Goal: Book appointment/travel/reservation

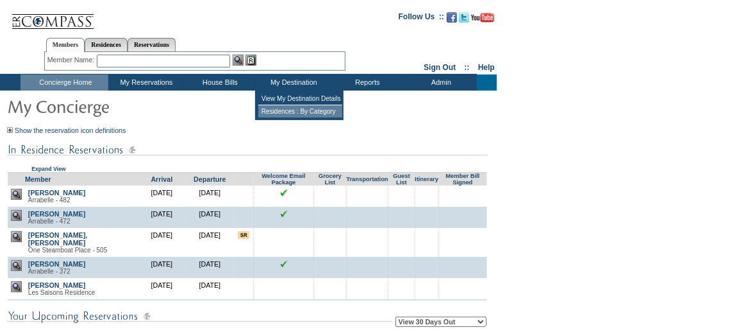
click at [303, 115] on td "Residences : By Category" at bounding box center [300, 111] width 84 height 12
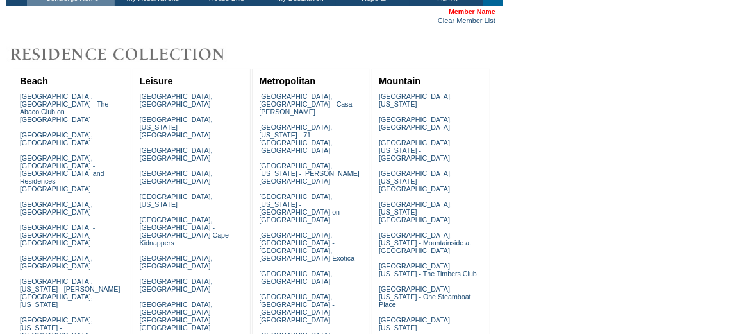
scroll to position [174, 0]
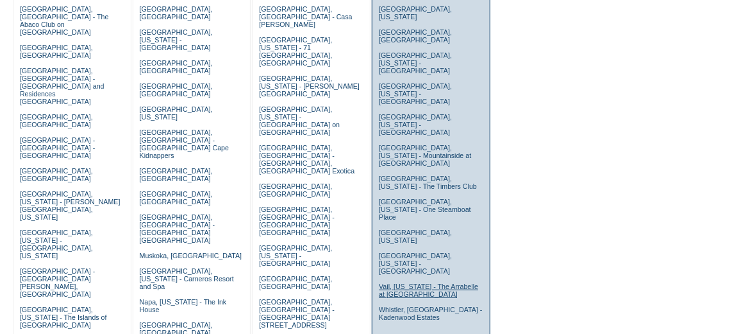
click at [419, 282] on link "Vail, Colorado - The Arrabelle at Vail Square" at bounding box center [428, 289] width 99 height 15
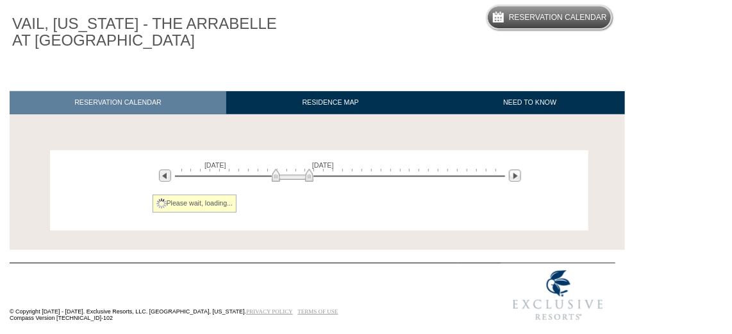
scroll to position [105, 0]
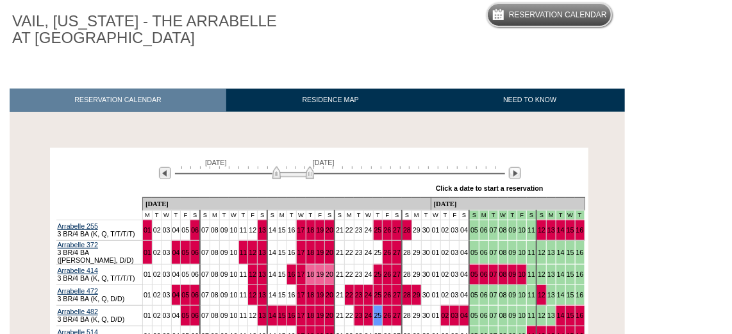
drag, startPoint x: 285, startPoint y: 174, endPoint x: 298, endPoint y: 176, distance: 13.1
click at [298, 176] on img at bounding box center [294, 172] width 42 height 13
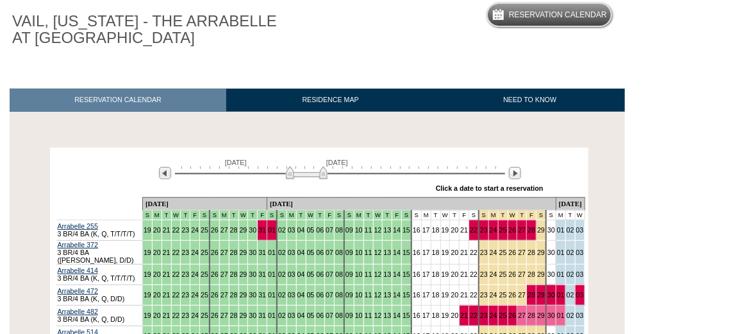
drag, startPoint x: 298, startPoint y: 176, endPoint x: 326, endPoint y: 179, distance: 28.3
click at [326, 179] on img at bounding box center [307, 172] width 42 height 13
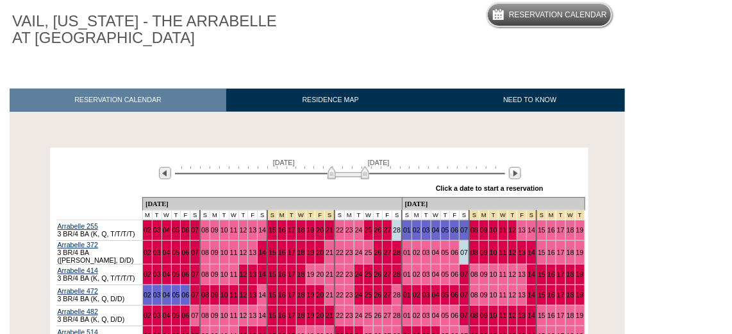
drag, startPoint x: 326, startPoint y: 179, endPoint x: 343, endPoint y: 180, distance: 17.4
click at [343, 180] on div "March 29, 2026 May 13, 2026" at bounding box center [338, 169] width 370 height 22
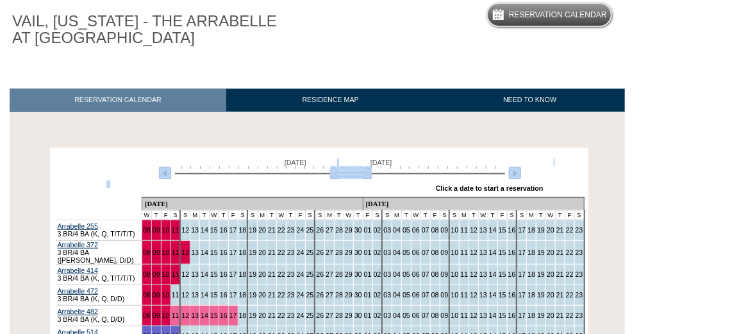
drag, startPoint x: 343, startPoint y: 180, endPoint x: 376, endPoint y: 191, distance: 34.5
click at [376, 191] on div "April 8, 2026 May 23, 2026 » Apply these dates to all the calendars on this pag…" at bounding box center [319, 174] width 532 height 46
click at [583, 228] on div "Processing April 8, 2026 May 23, 2026 » Apply these dates to all the calendars …" at bounding box center [319, 303] width 539 height 311
click at [518, 169] on img at bounding box center [515, 173] width 12 height 12
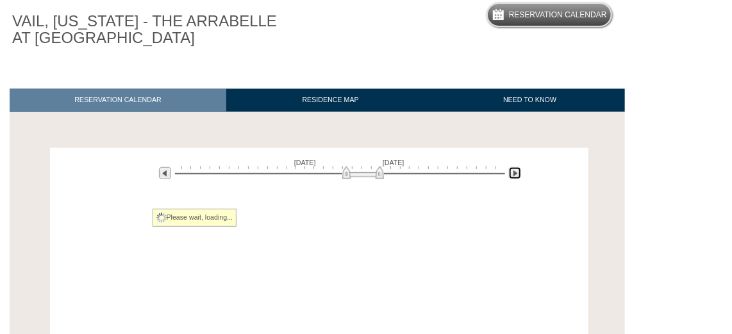
click at [518, 169] on img at bounding box center [515, 173] width 12 height 12
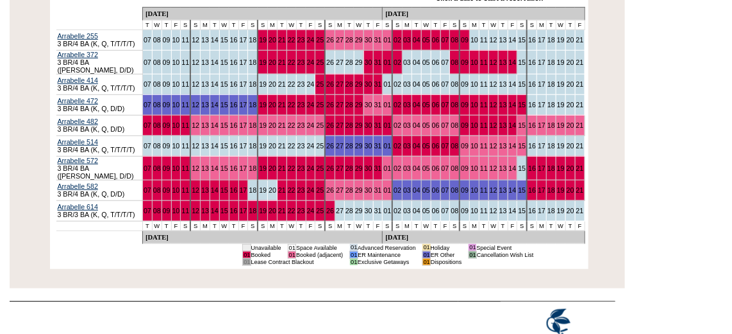
scroll to position [269, 0]
